Goal: Task Accomplishment & Management: Manage account settings

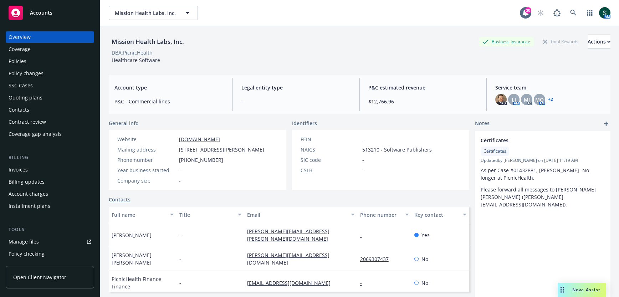
click at [30, 65] on div "Policies" at bounding box center [50, 61] width 83 height 11
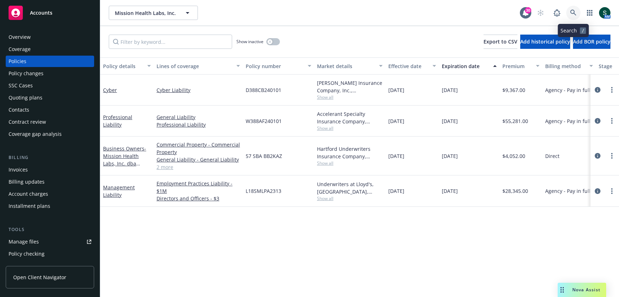
click at [571, 10] on icon at bounding box center [573, 13] width 6 height 6
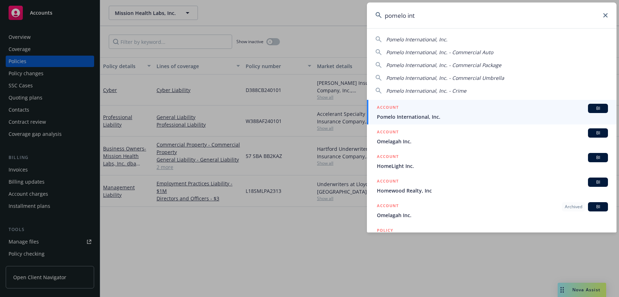
type input "pomelo int"
click at [422, 112] on div "ACCOUNT BI" at bounding box center [492, 108] width 231 height 9
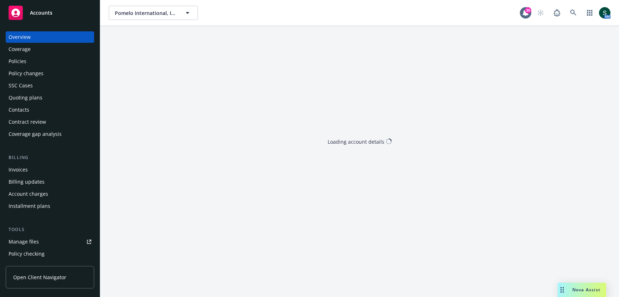
click at [36, 60] on div "Policies" at bounding box center [50, 61] width 83 height 11
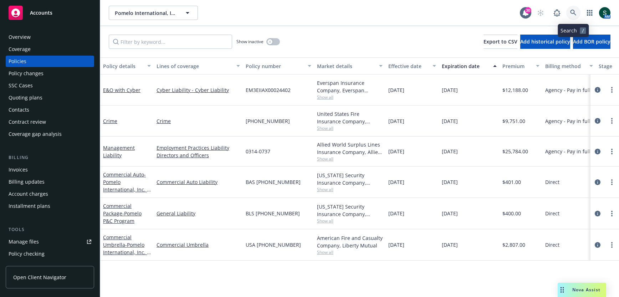
click at [571, 12] on icon at bounding box center [573, 13] width 6 height 6
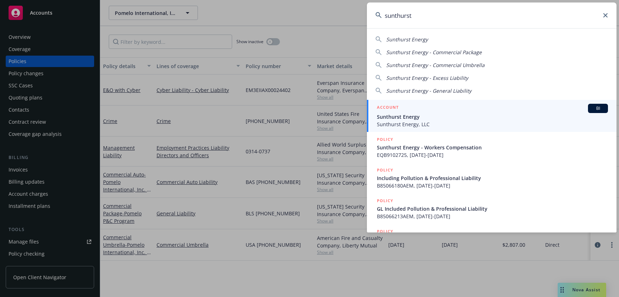
type input "sunthurst"
click at [410, 116] on span "Sunthurst Energy" at bounding box center [492, 116] width 231 height 7
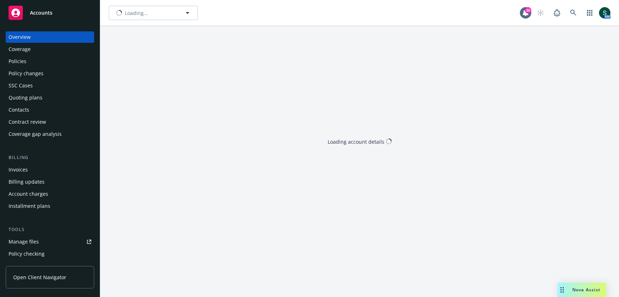
click at [33, 98] on div "Quoting plans" at bounding box center [26, 97] width 34 height 11
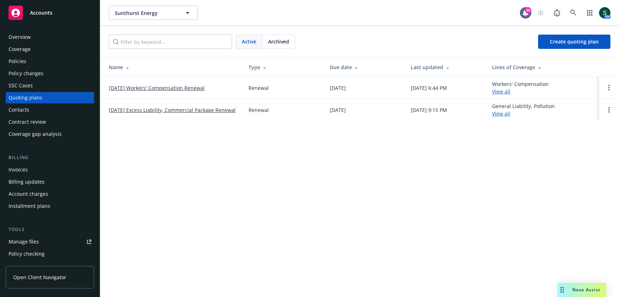
click at [178, 86] on link "[DATE] Workers' Compensation Renewal" at bounding box center [157, 87] width 96 height 7
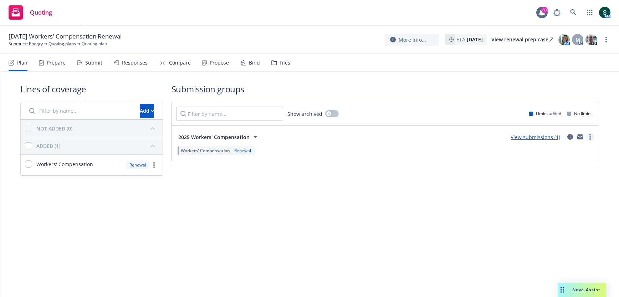
click at [593, 135] on link "more" at bounding box center [590, 137] width 9 height 9
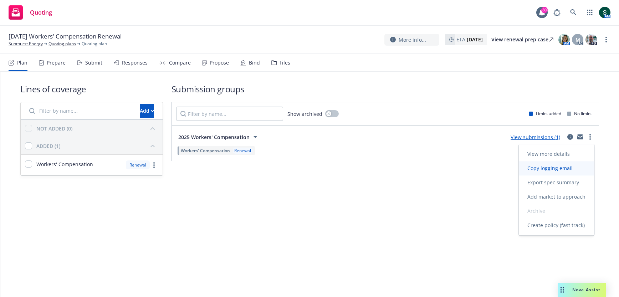
click at [552, 165] on span "Copy logging email" at bounding box center [550, 168] width 62 height 7
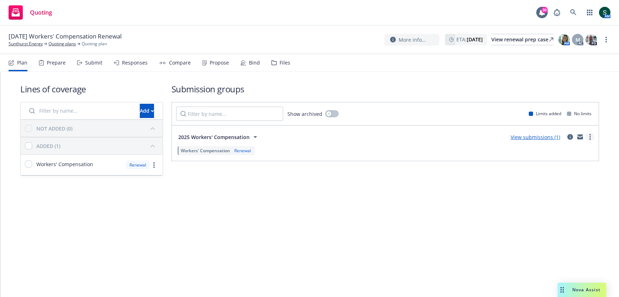
click at [592, 137] on link "more" at bounding box center [590, 137] width 9 height 9
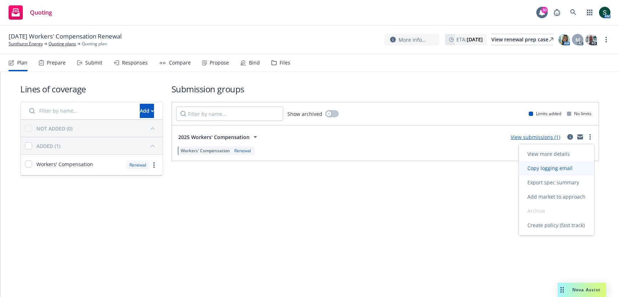
click at [552, 166] on span "Copy logging email" at bounding box center [550, 168] width 62 height 7
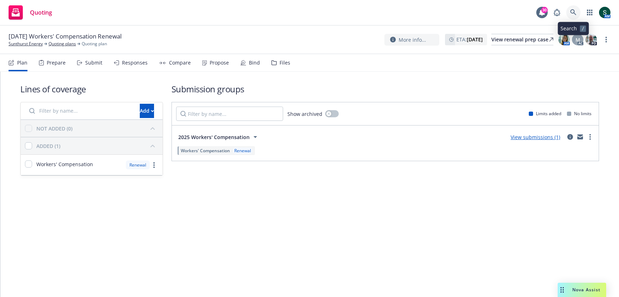
click at [568, 11] on link at bounding box center [573, 12] width 14 height 14
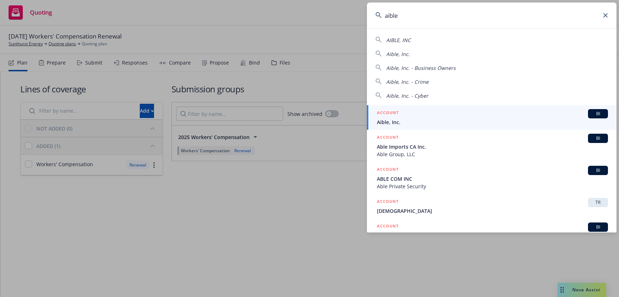
type input "aible"
click at [422, 119] on span "Aible, Inc." at bounding box center [492, 121] width 231 height 7
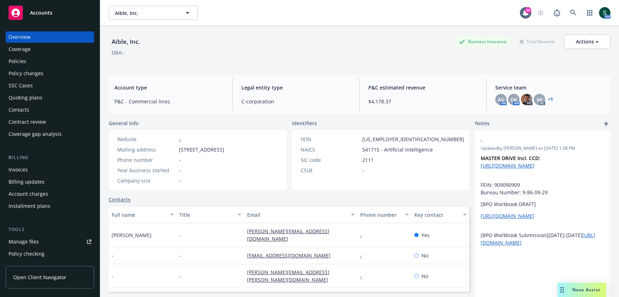
click at [25, 58] on div "Policies" at bounding box center [18, 61] width 18 height 11
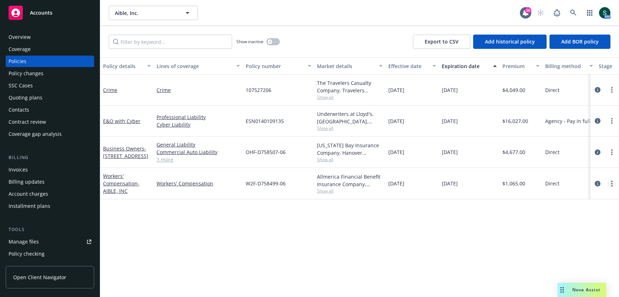
click at [611, 183] on circle "more" at bounding box center [611, 183] width 1 height 1
click at [586, 84] on link "Renew with incumbent" at bounding box center [574, 83] width 84 height 14
select select "12"
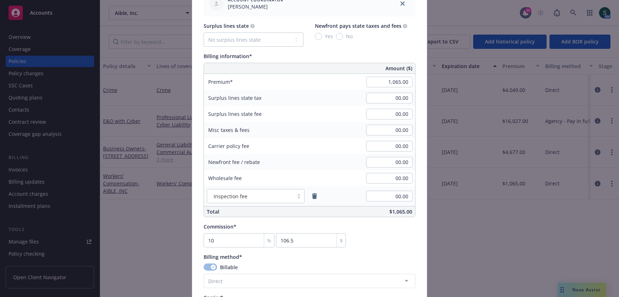
scroll to position [410, 0]
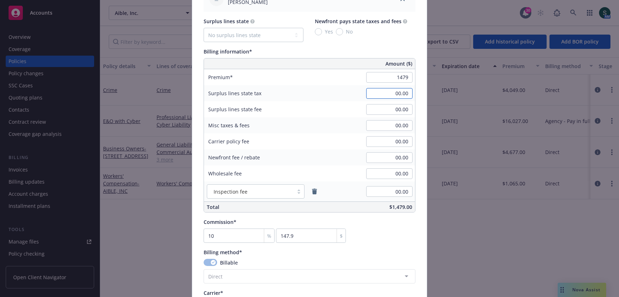
type input "1,479.00"
type input "147.9"
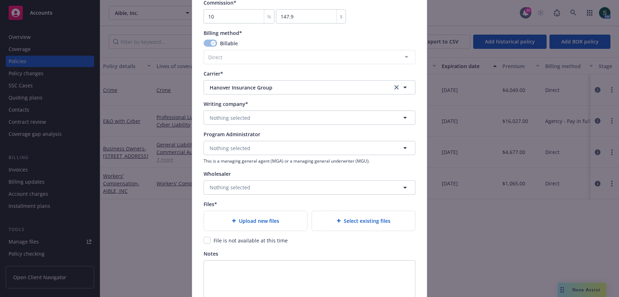
scroll to position [629, 0]
click at [283, 117] on button "Nothing selected" at bounding box center [310, 117] width 212 height 14
click at [256, 113] on button "Nothing selected" at bounding box center [310, 117] width 212 height 14
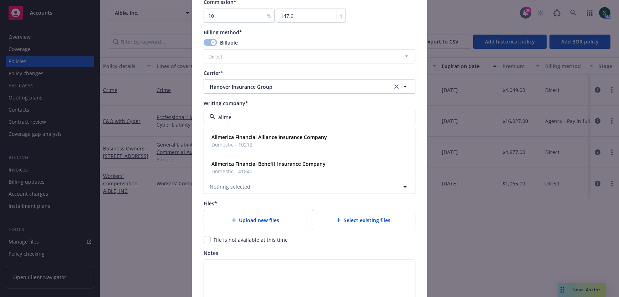
type input "allmer"
click at [258, 141] on span "Domestic - 10212" at bounding box center [268, 144] width 115 height 7
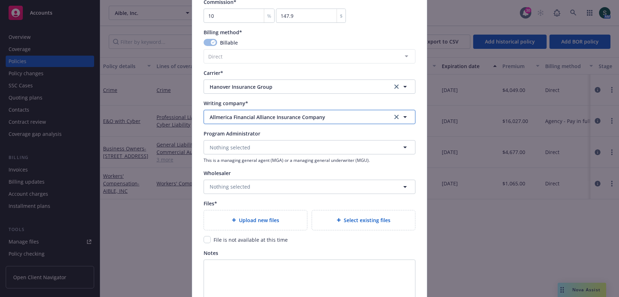
click at [286, 120] on button "Allmerica Financial Alliance Insurance Company" at bounding box center [310, 117] width 212 height 14
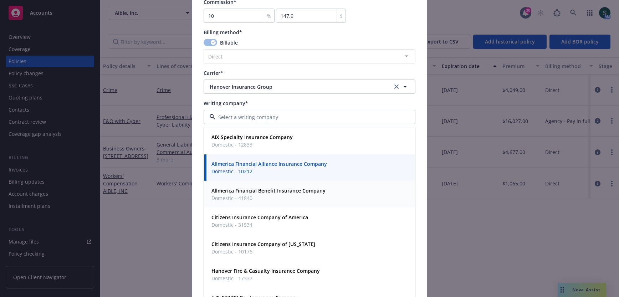
click at [269, 181] on div "Allmerica Financial Benefit Insurance Company Domestic - 41840" at bounding box center [309, 194] width 210 height 26
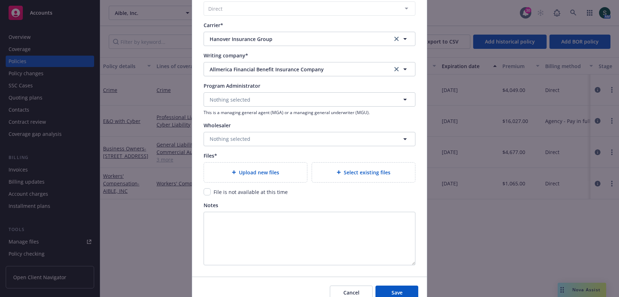
scroll to position [710, 0]
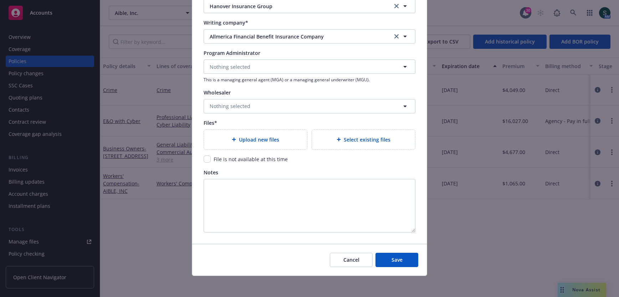
click at [284, 142] on div "Upload new files" at bounding box center [256, 139] width 92 height 8
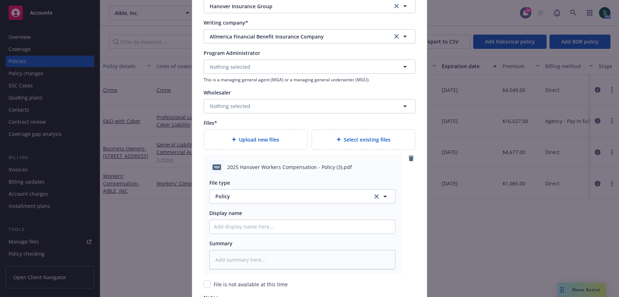
scroll to position [836, 0]
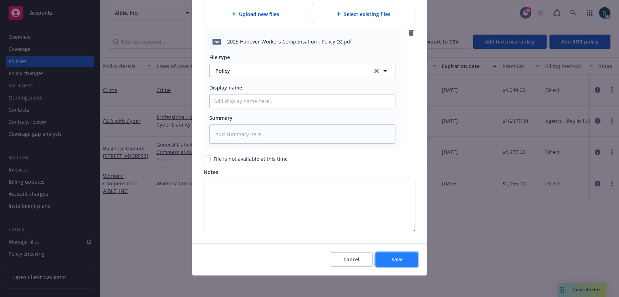
click at [401, 257] on span "Save" at bounding box center [396, 259] width 11 height 7
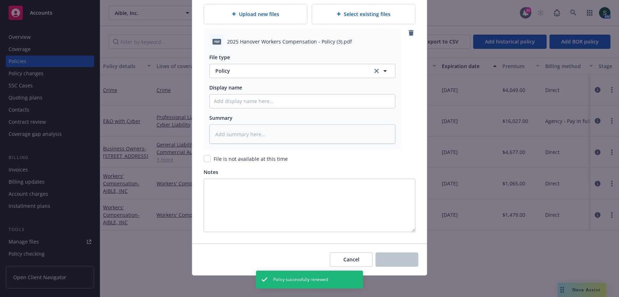
type textarea "x"
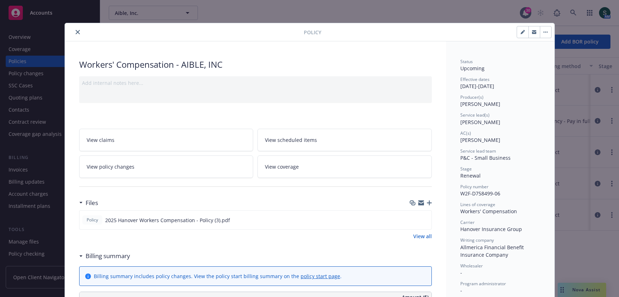
click at [75, 26] on div "Policy" at bounding box center [309, 32] width 489 height 18
click at [76, 34] on icon "close" at bounding box center [78, 32] width 4 height 4
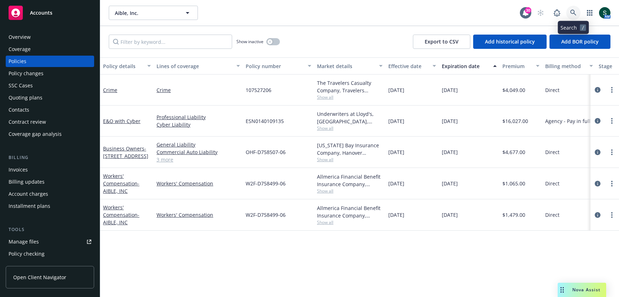
click at [570, 11] on icon at bounding box center [573, 13] width 6 height 6
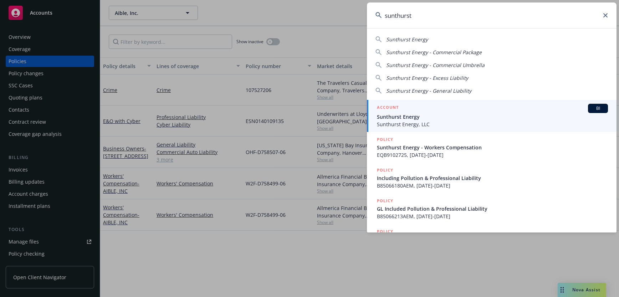
type input "sunthurst"
click at [407, 115] on span "Sunthurst Energy" at bounding box center [492, 116] width 231 height 7
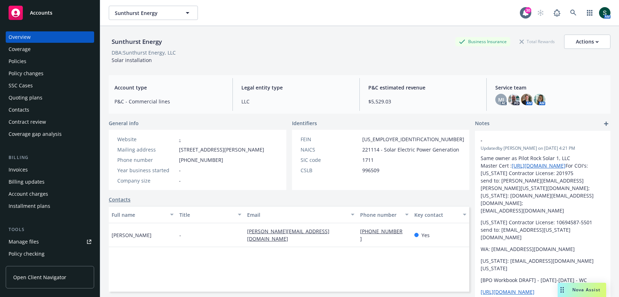
click at [39, 60] on div "Policies" at bounding box center [50, 61] width 83 height 11
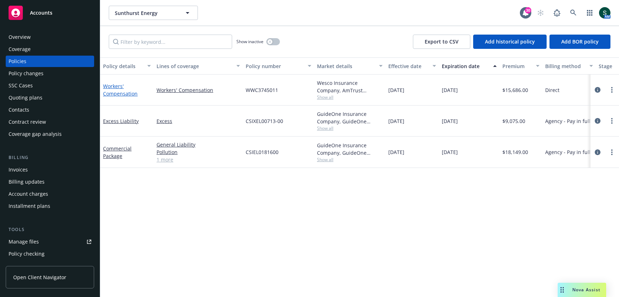
click at [113, 90] on link "Workers' Compensation" at bounding box center [120, 90] width 35 height 14
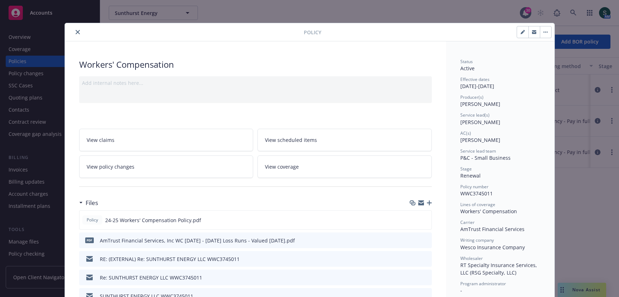
scroll to position [83, 0]
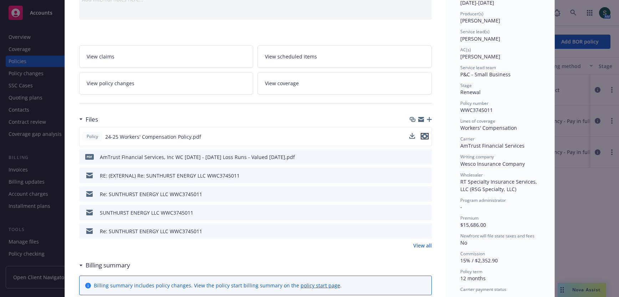
click at [425, 134] on icon "preview file" at bounding box center [424, 136] width 6 height 5
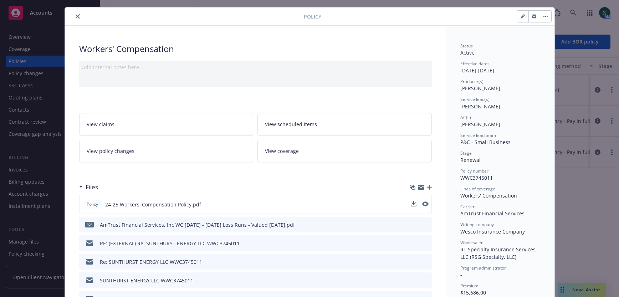
scroll to position [0, 0]
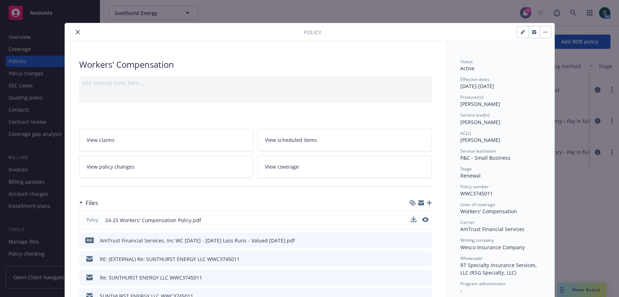
click at [77, 29] on button "close" at bounding box center [77, 32] width 9 height 9
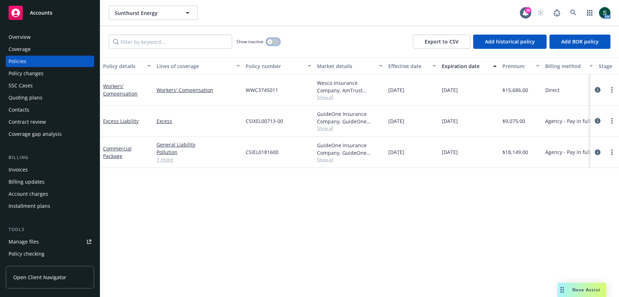
click at [274, 44] on button "button" at bounding box center [273, 41] width 14 height 7
